Goal: Task Accomplishment & Management: Complete application form

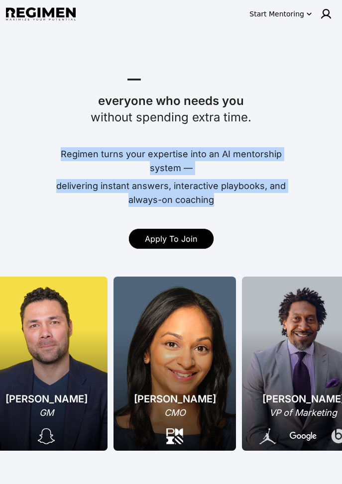
drag, startPoint x: 213, startPoint y: 199, endPoint x: 43, endPoint y: 152, distance: 176.5
click at [43, 152] on div "Regimen turns your expertise into an AI mentorship system — delivering instant …" at bounding box center [171, 175] width 334 height 64
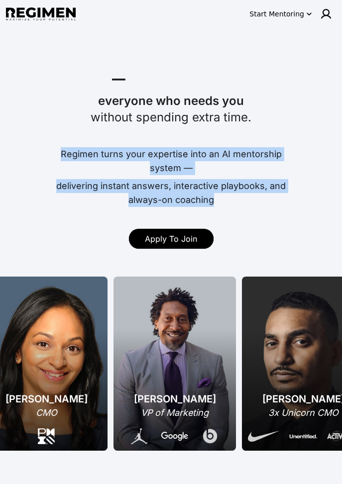
copy div "Regimen turns your expertise into an AI mentorship system — delivering instant …"
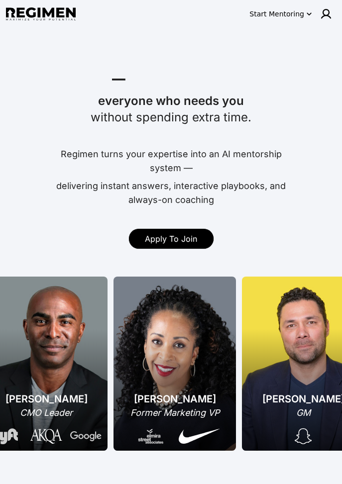
drag, startPoint x: 250, startPoint y: 38, endPoint x: 247, endPoint y: 2, distance: 36.0
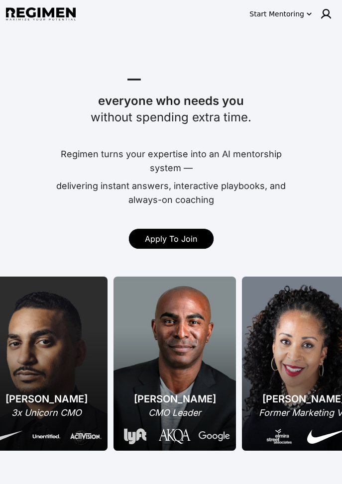
click at [307, 15] on icon "button" at bounding box center [309, 14] width 10 height 10
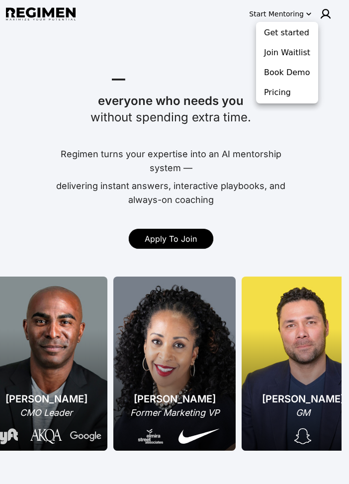
click at [307, 15] on div at bounding box center [174, 242] width 349 height 484
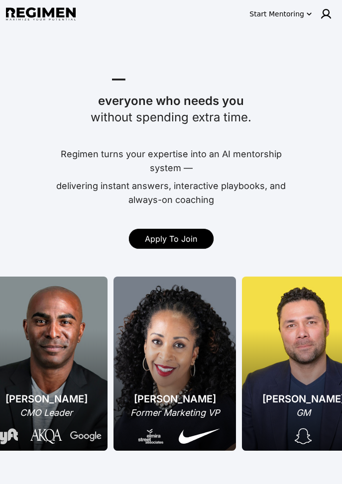
click at [307, 12] on icon "button" at bounding box center [309, 14] width 10 height 10
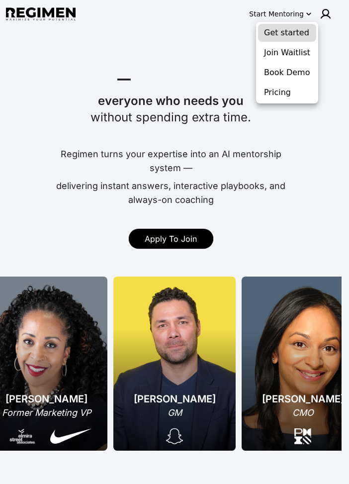
click at [299, 26] on button "Get started" at bounding box center [287, 33] width 58 height 18
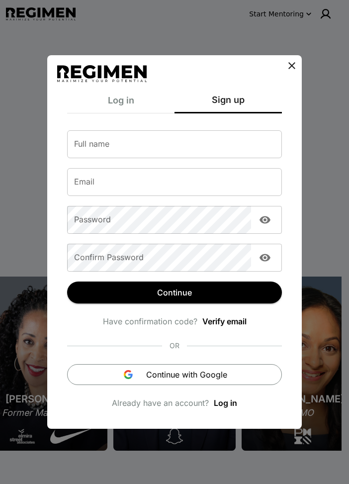
click at [288, 63] on icon at bounding box center [292, 66] width 12 height 12
